Goal: Task Accomplishment & Management: Complete application form

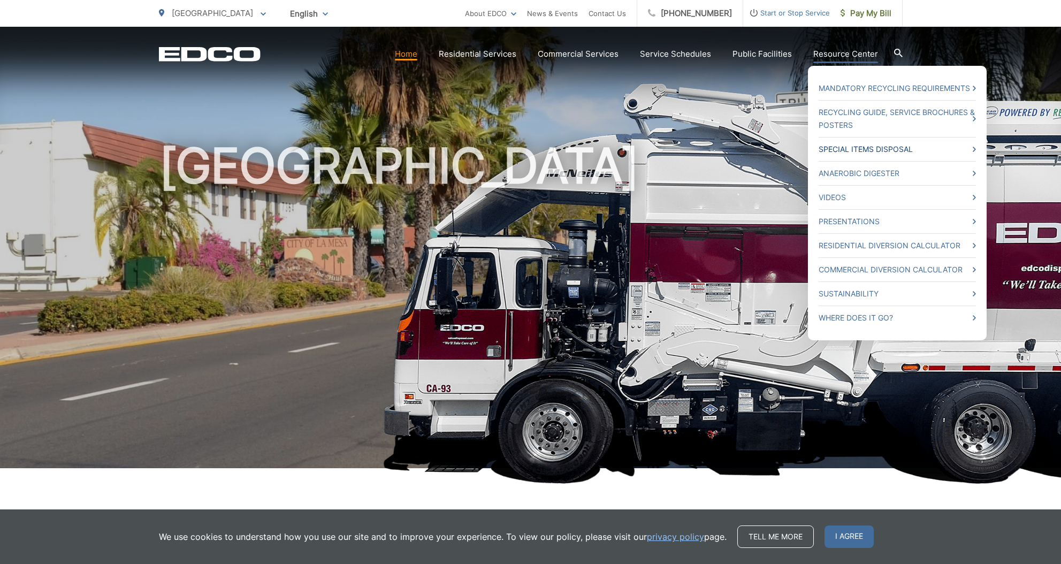
scroll to position [3, 0]
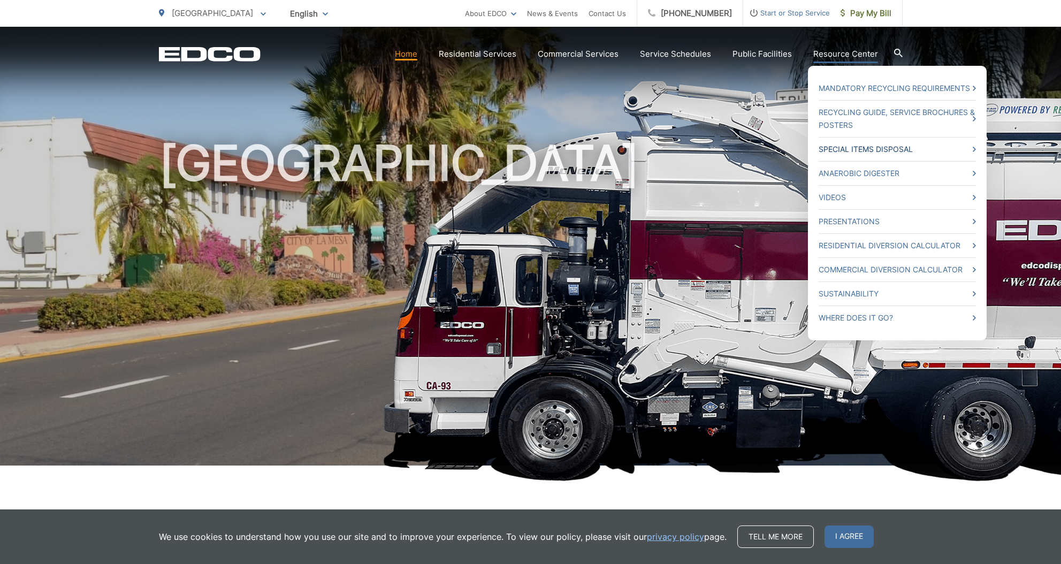
click at [855, 152] on link "Special Items Disposal" at bounding box center [896, 149] width 157 height 13
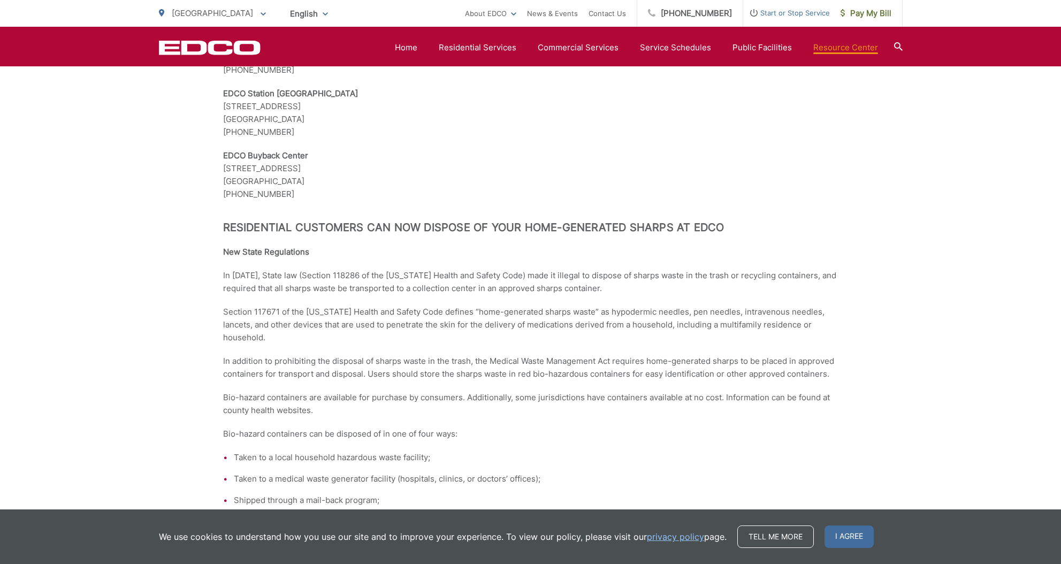
scroll to position [1438, 0]
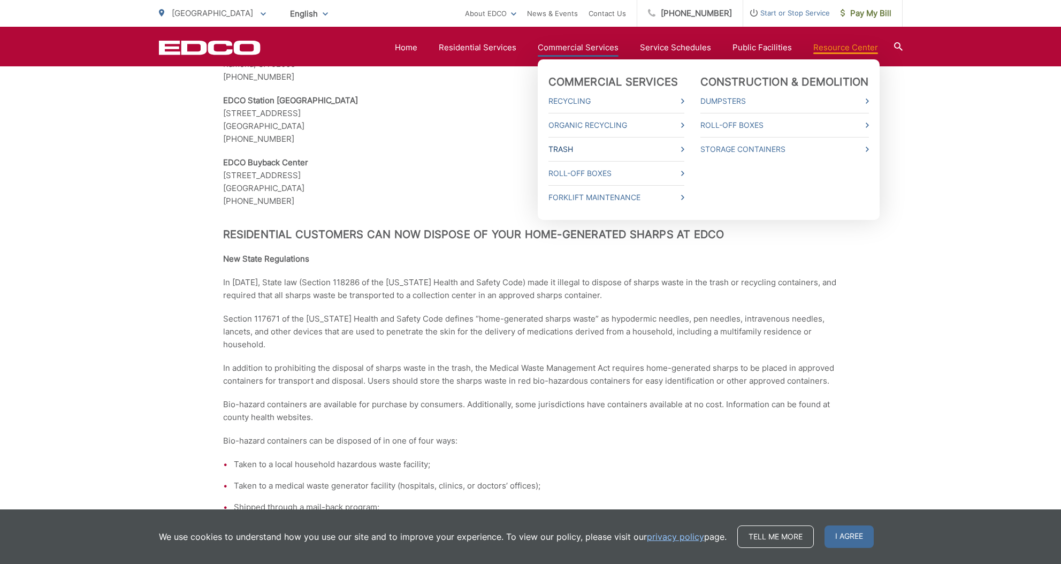
click at [572, 149] on link "Trash" at bounding box center [616, 149] width 136 height 13
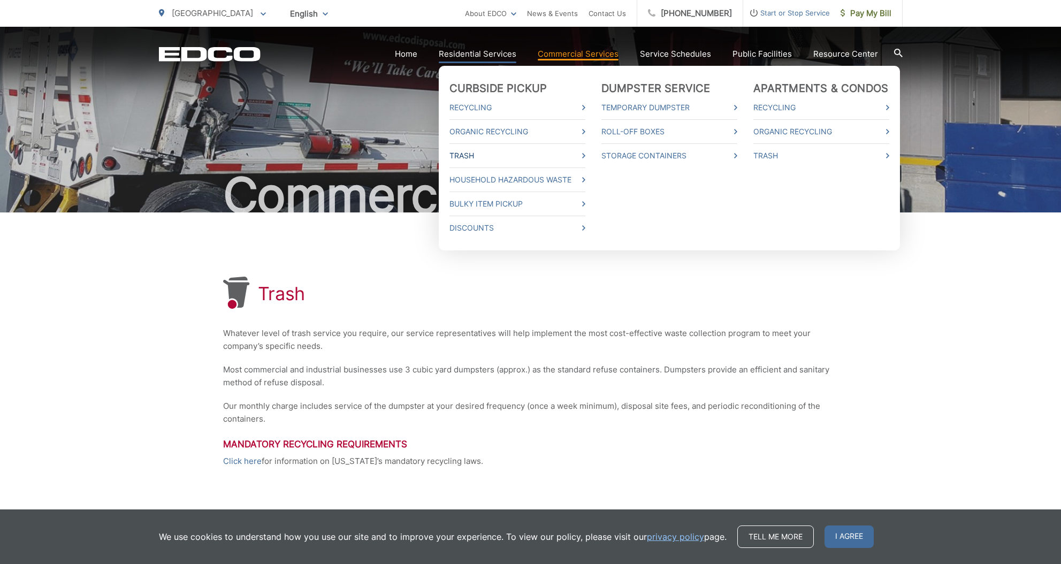
scroll to position [2, 0]
click at [492, 204] on link "Bulky Item Pickup" at bounding box center [517, 203] width 136 height 13
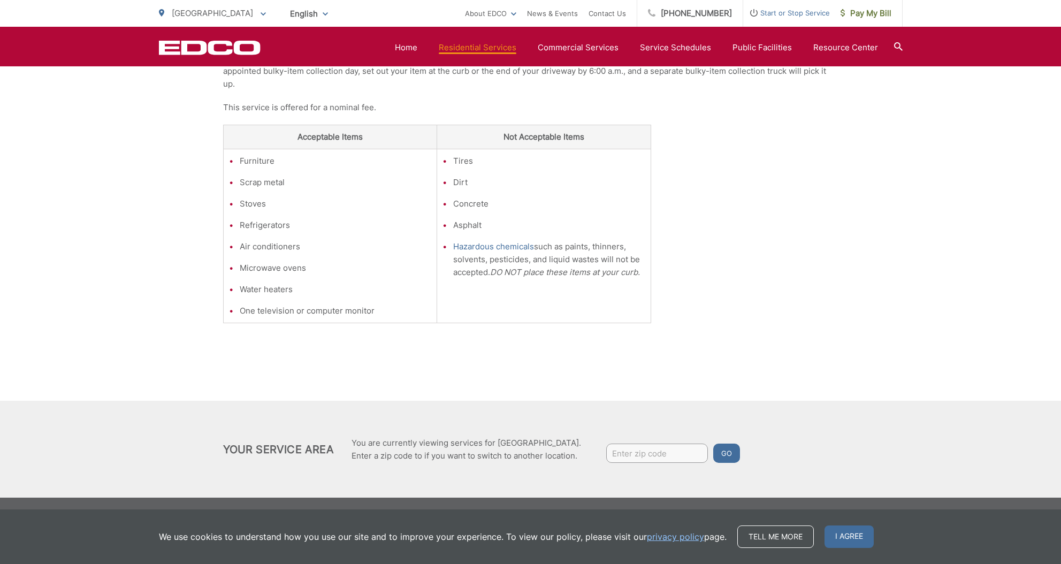
scroll to position [264, 0]
click at [615, 453] on input "Enter zip code" at bounding box center [657, 452] width 102 height 19
type input "91941"
click at [728, 453] on button "Go" at bounding box center [726, 452] width 27 height 19
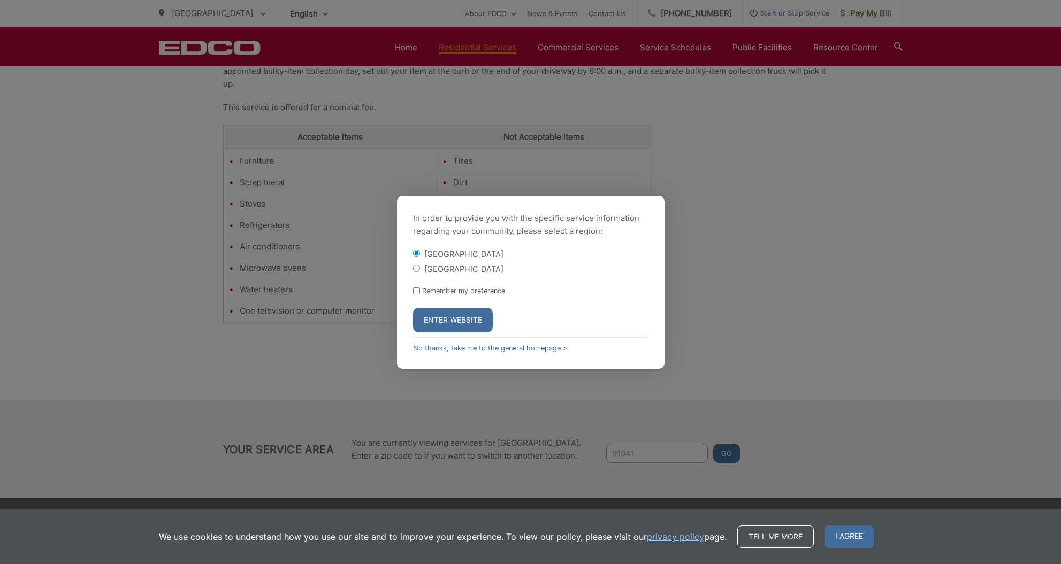
click at [457, 320] on button "Enter Website" at bounding box center [453, 320] width 80 height 25
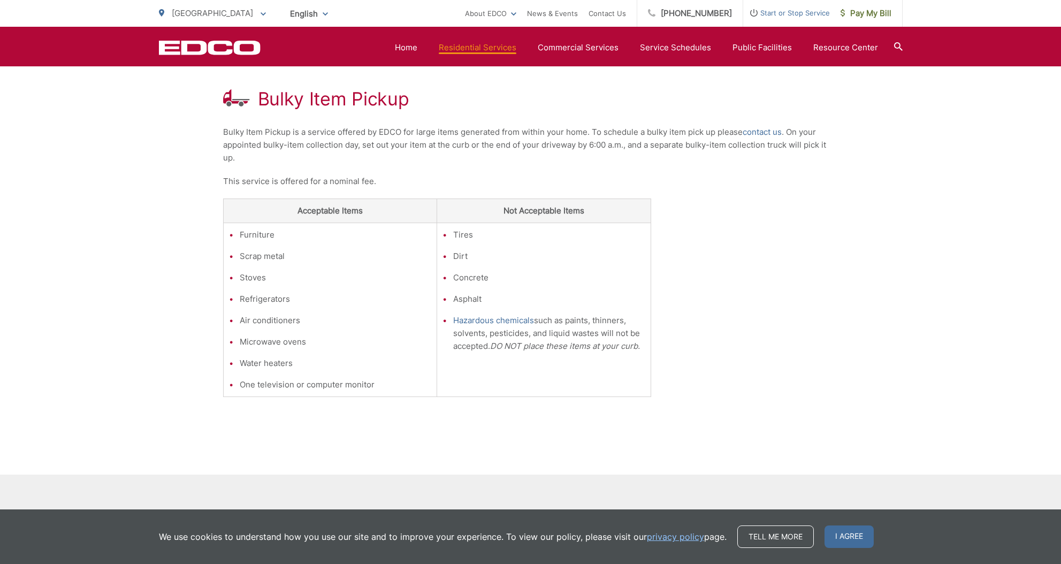
scroll to position [190, 0]
click at [760, 132] on link "contact us" at bounding box center [761, 132] width 39 height 13
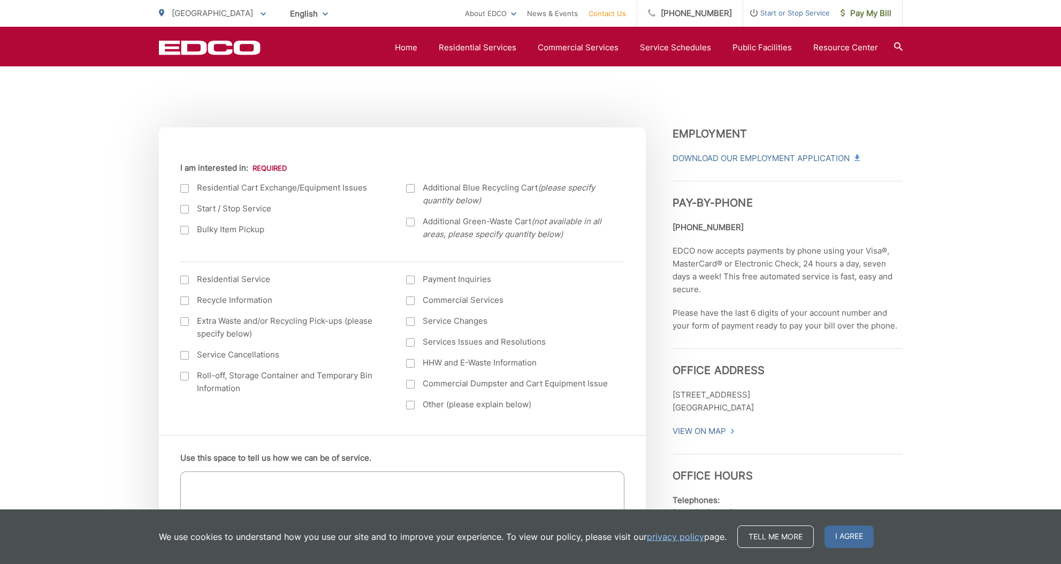
scroll to position [323, 0]
click at [186, 228] on div at bounding box center [184, 229] width 9 height 9
click at [0, 0] on input "Bulky Item Pickup" at bounding box center [0, 0] width 0 height 0
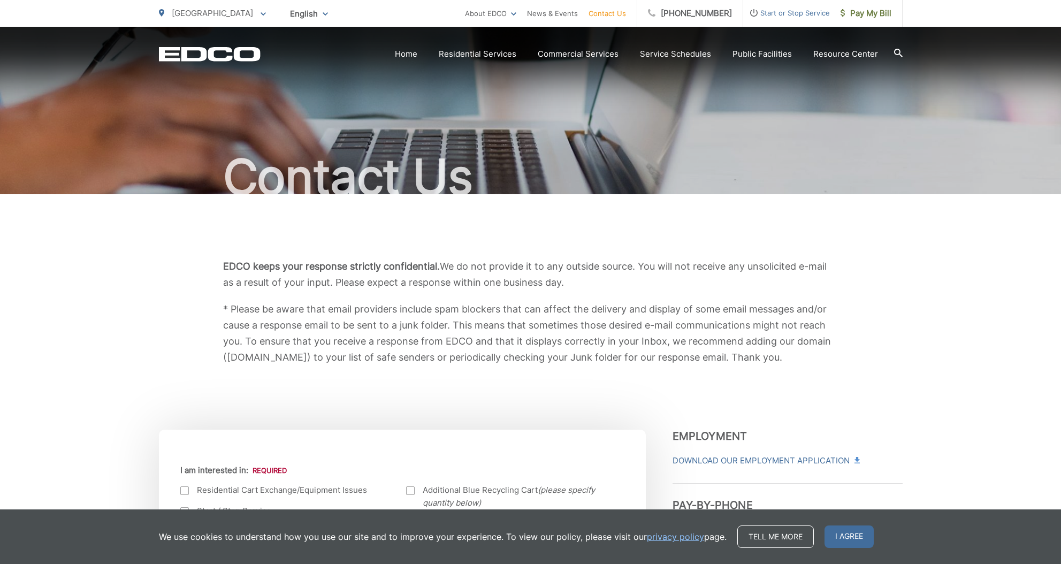
scroll to position [20, 0]
